Goal: Find specific page/section: Find specific page/section

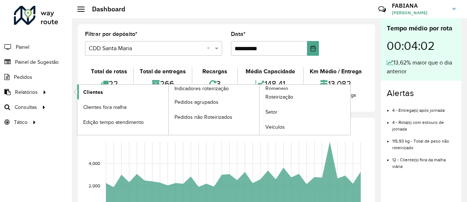
click at [92, 92] on span "Clientes" at bounding box center [93, 92] width 20 height 8
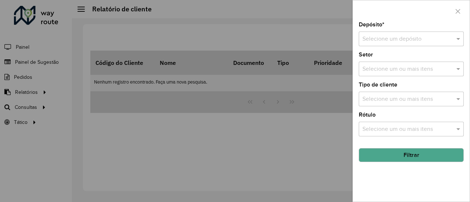
click at [432, 35] on input "text" at bounding box center [403, 39] width 83 height 9
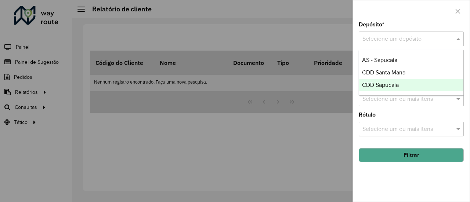
click at [397, 83] on span "CDD Sapucaia" at bounding box center [380, 85] width 37 height 6
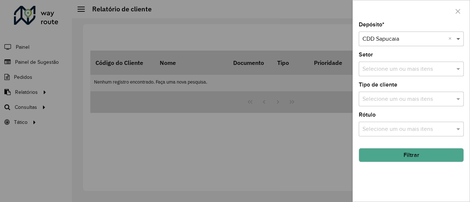
click at [458, 43] on span at bounding box center [458, 38] width 9 height 9
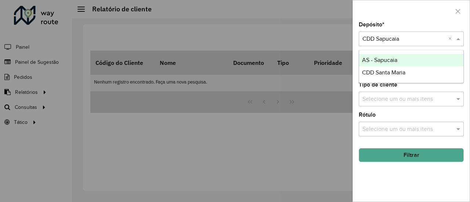
click at [391, 61] on span "AS - Sapucaia" at bounding box center [379, 60] width 35 height 6
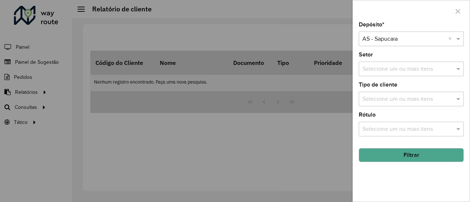
click at [403, 42] on input "text" at bounding box center [403, 39] width 83 height 9
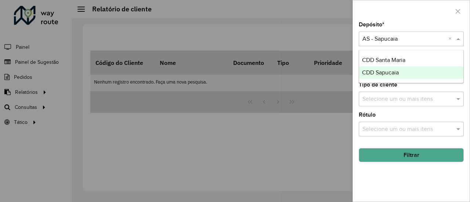
click at [403, 74] on div "CDD Sapucaia" at bounding box center [411, 72] width 105 height 12
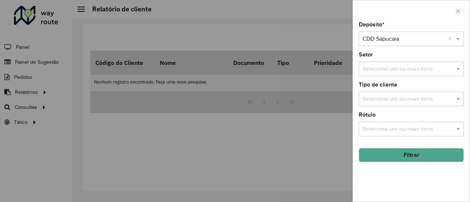
click at [378, 67] on input "text" at bounding box center [407, 69] width 94 height 9
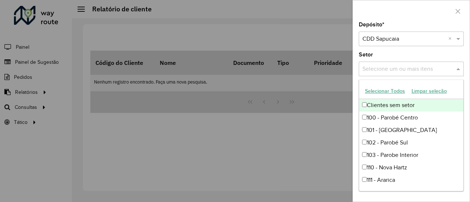
click at [378, 67] on input "text" at bounding box center [407, 69] width 94 height 9
click at [330, 135] on div at bounding box center [235, 101] width 470 height 202
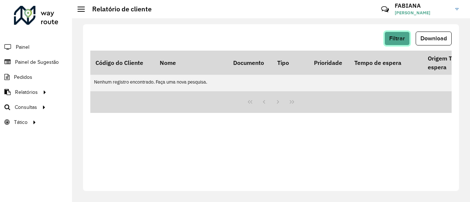
click at [403, 38] on span "Filtrar" at bounding box center [397, 38] width 16 height 6
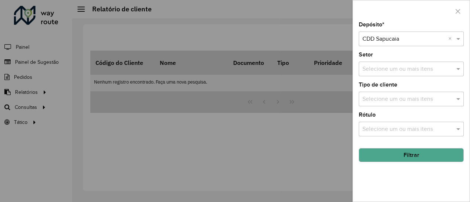
click at [412, 41] on input "text" at bounding box center [403, 39] width 83 height 9
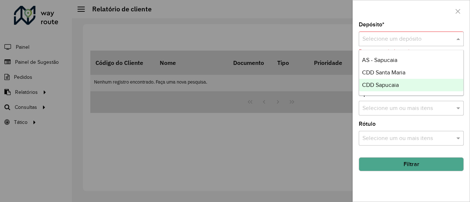
click at [323, 146] on div at bounding box center [235, 101] width 470 height 202
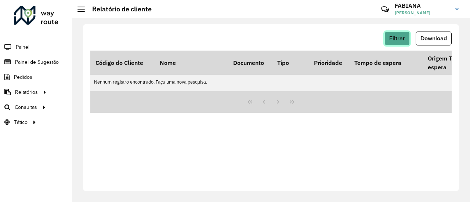
click at [398, 36] on span "Filtrar" at bounding box center [397, 38] width 16 height 6
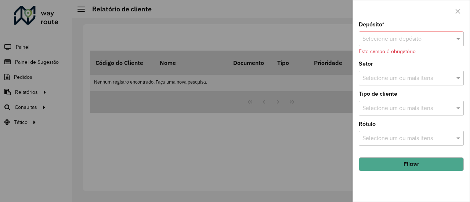
click at [391, 41] on input "text" at bounding box center [403, 39] width 83 height 9
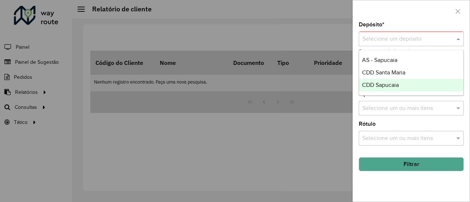
click at [390, 84] on span "CDD Sapucaia" at bounding box center [380, 85] width 37 height 6
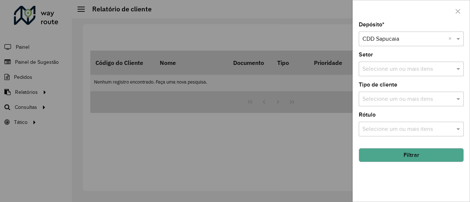
click at [399, 151] on button "Filtrar" at bounding box center [411, 155] width 105 height 14
